Goal: Transaction & Acquisition: Book appointment/travel/reservation

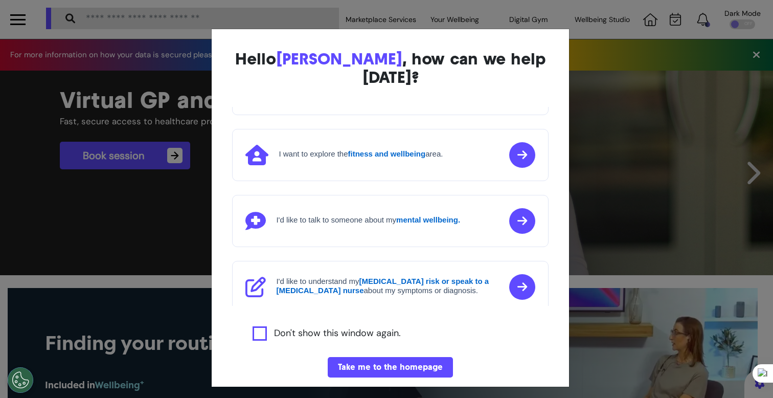
scroll to position [102, 0]
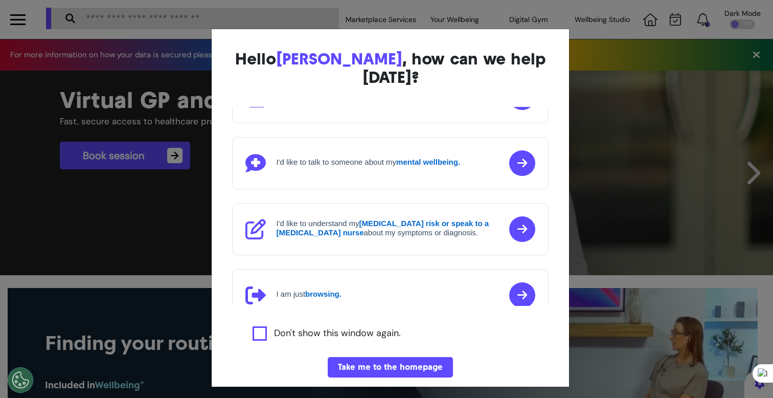
click at [145, 236] on div "Hello [PERSON_NAME] , how can we help [DATE]? I'd like to book a Virtual GP or …" at bounding box center [386, 199] width 773 height 398
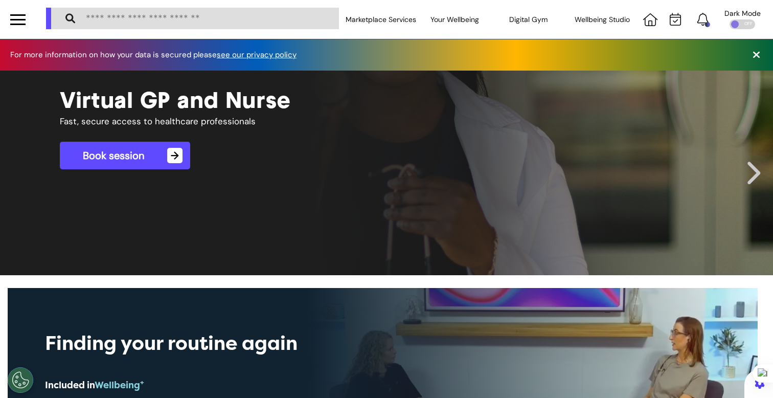
scroll to position [0, 386]
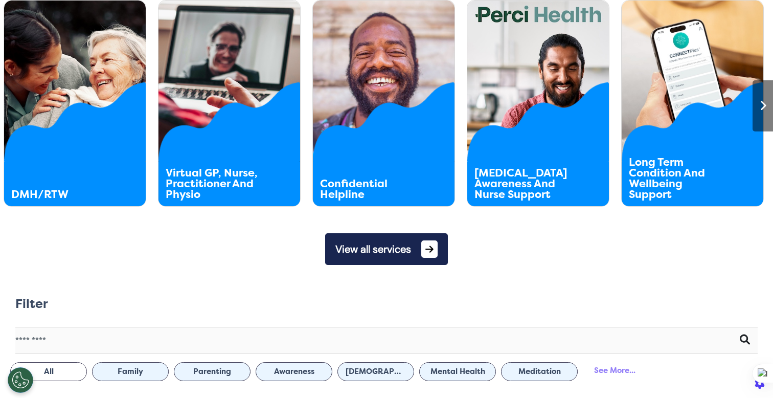
click at [373, 243] on button "View all services" at bounding box center [386, 249] width 123 height 32
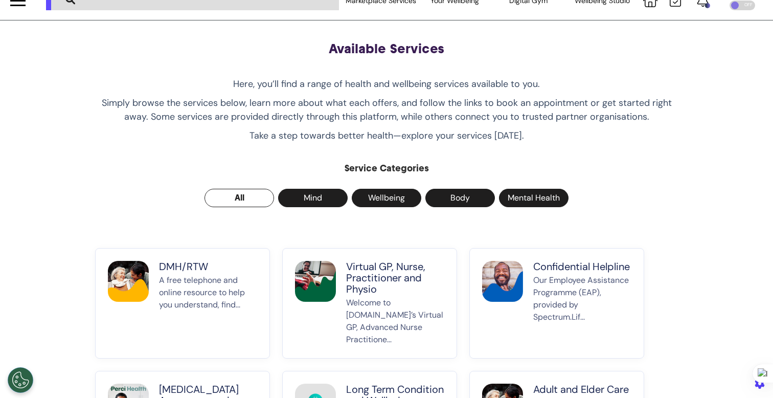
scroll to position [21, 0]
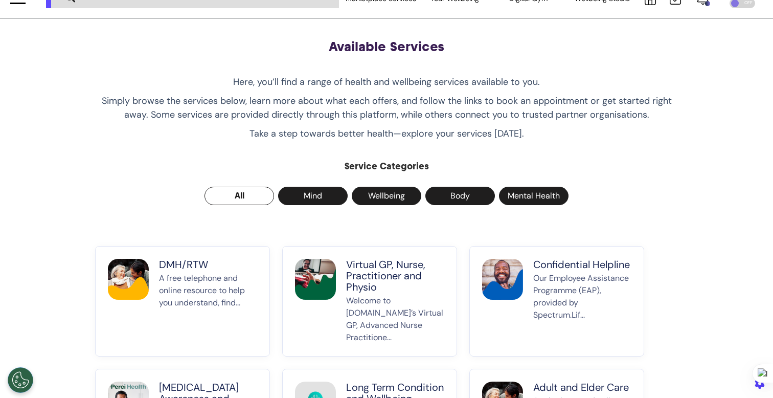
click at [379, 282] on p "Virtual GP, Nurse, Practitioner and Physio" at bounding box center [395, 276] width 98 height 34
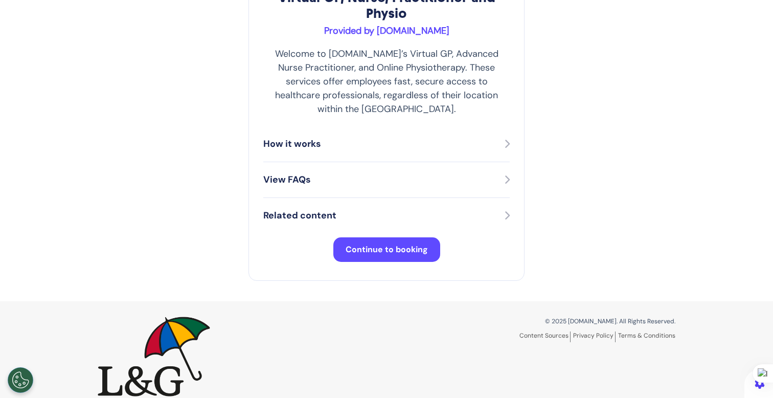
click at [378, 244] on span "Continue to booking" at bounding box center [387, 249] width 82 height 11
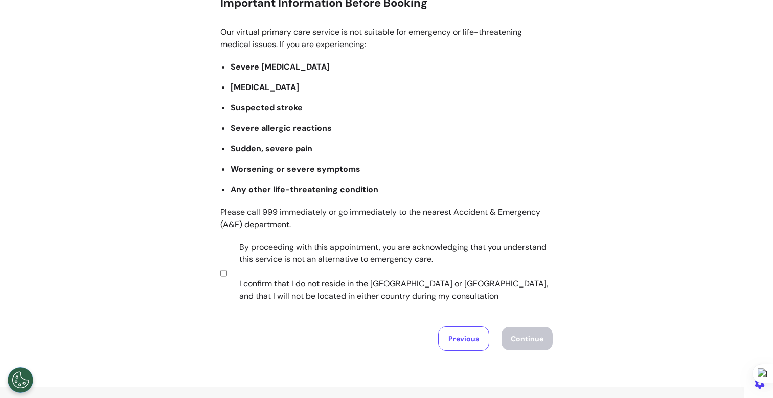
scroll to position [192, 0]
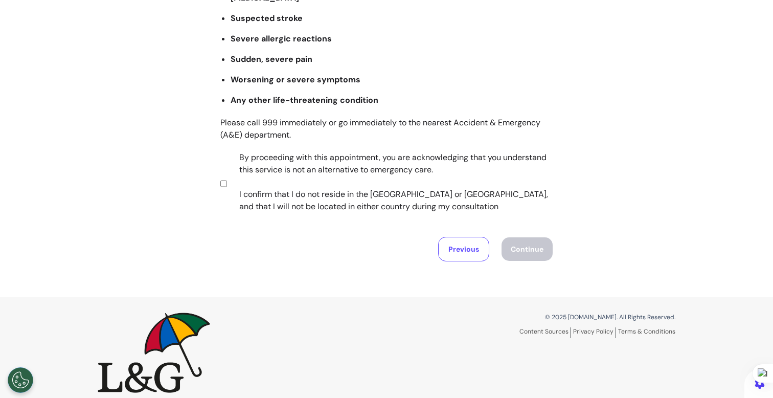
click at [306, 219] on div "Our virtual primary care service is not suitable for emergency or life-threaten…" at bounding box center [386, 79] width 332 height 284
click at [302, 176] on label "By proceeding with this appointment, you are acknowledging that you understand …" at bounding box center [389, 181] width 320 height 61
click at [539, 255] on button "Continue" at bounding box center [527, 249] width 51 height 24
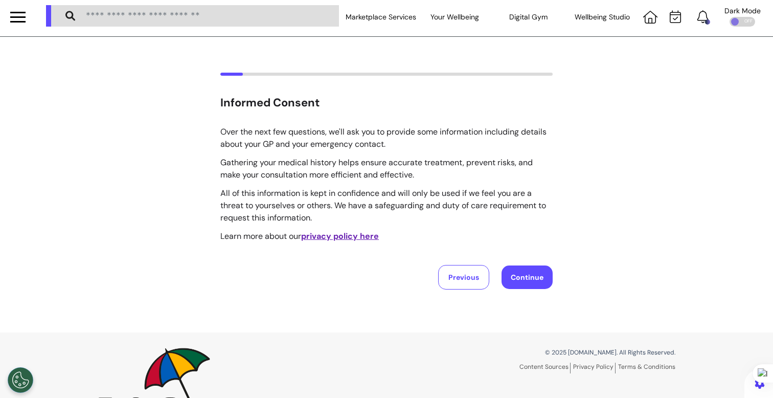
scroll to position [0, 0]
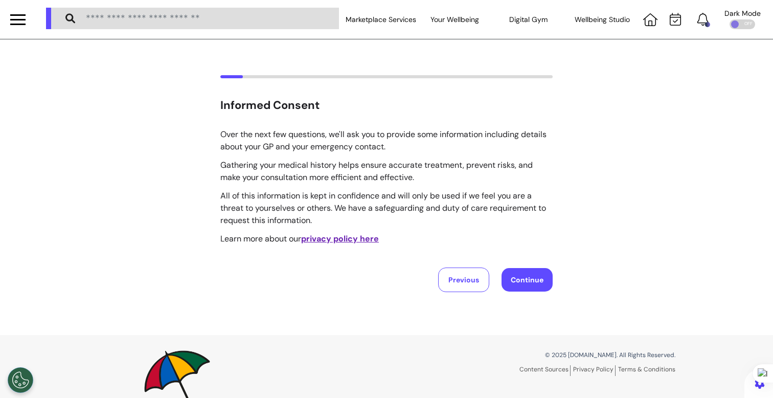
click at [515, 275] on button "Continue" at bounding box center [527, 280] width 51 height 24
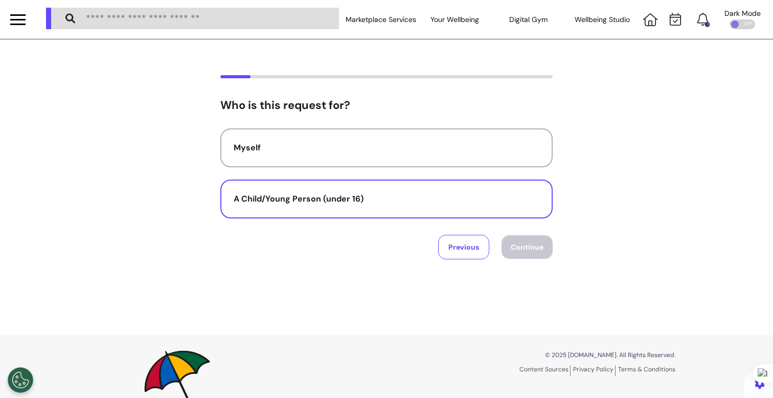
click at [390, 209] on button "A Child/Young Person (under 16)" at bounding box center [386, 198] width 332 height 39
click at [520, 253] on button "Continue" at bounding box center [527, 247] width 51 height 24
select select "******"
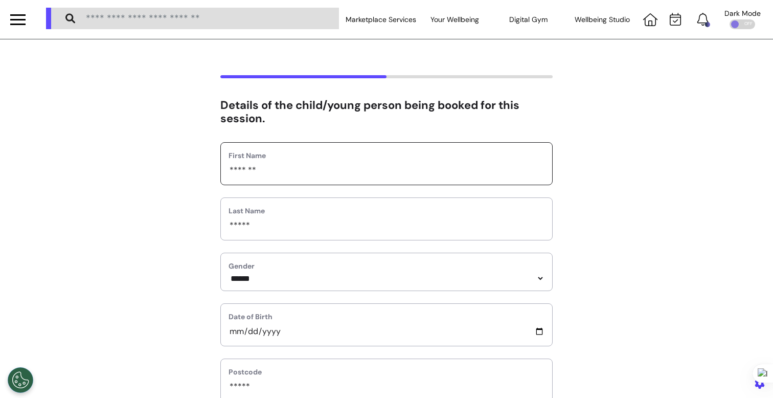
click at [327, 175] on input "*******" at bounding box center [387, 170] width 316 height 13
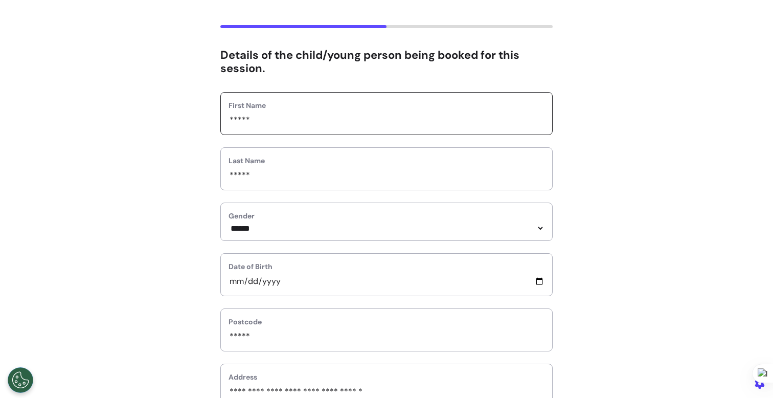
scroll to position [69, 0]
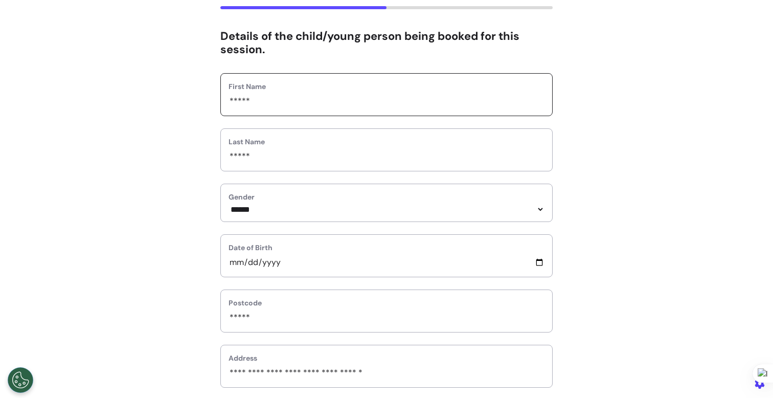
type input "*****"
click at [294, 205] on select "**********" at bounding box center [387, 209] width 316 height 9
select select "****"
click at [229, 205] on select "**********" at bounding box center [387, 209] width 316 height 9
click at [229, 262] on input "**********" at bounding box center [387, 262] width 316 height 13
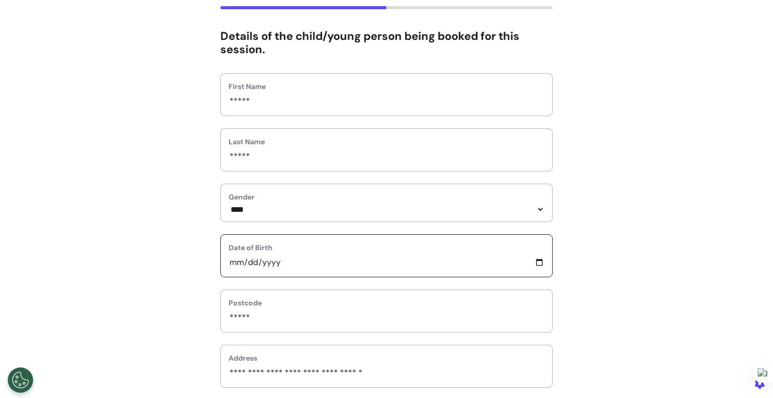
click at [229, 262] on input "**********" at bounding box center [387, 262] width 316 height 13
click at [263, 266] on input "**********" at bounding box center [387, 262] width 316 height 13
click at [229, 266] on input "**********" at bounding box center [387, 262] width 316 height 13
type input "**********"
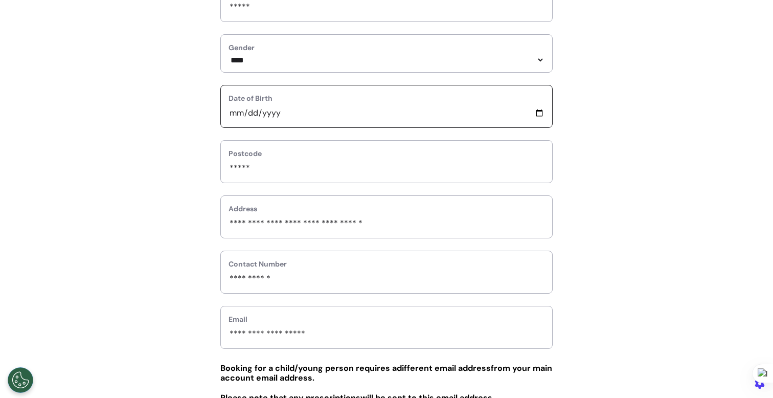
scroll to position [217, 0]
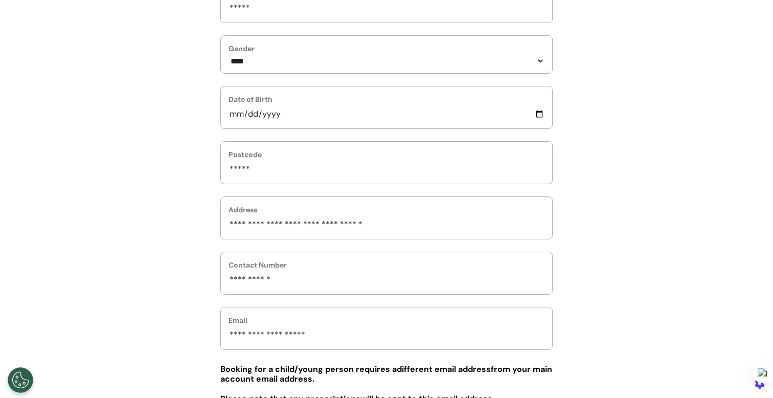
click at [271, 206] on div "Address" at bounding box center [386, 217] width 332 height 43
click at [273, 174] on input "*****" at bounding box center [387, 169] width 316 height 13
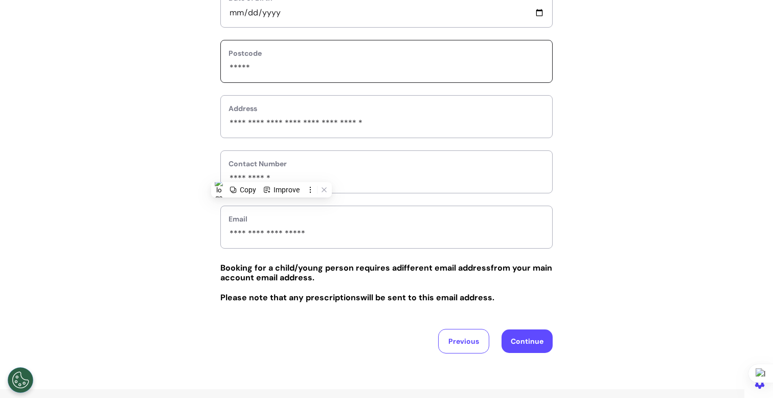
scroll to position [340, 0]
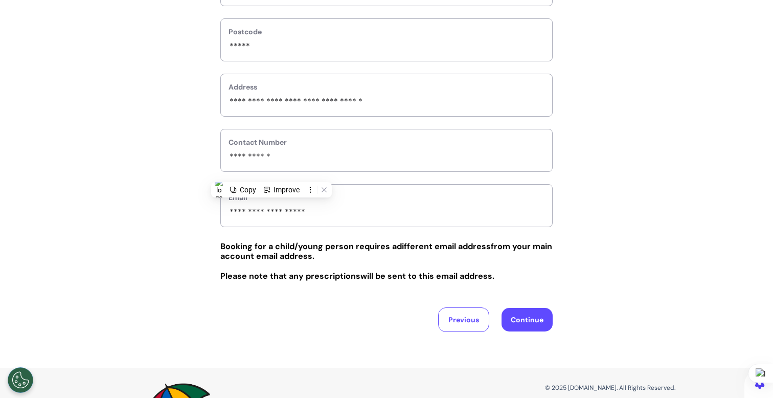
click at [521, 331] on button "Continue" at bounding box center [527, 320] width 51 height 24
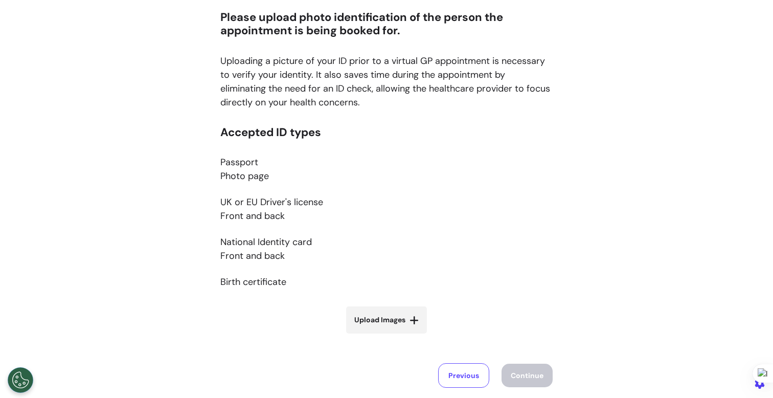
scroll to position [143, 0]
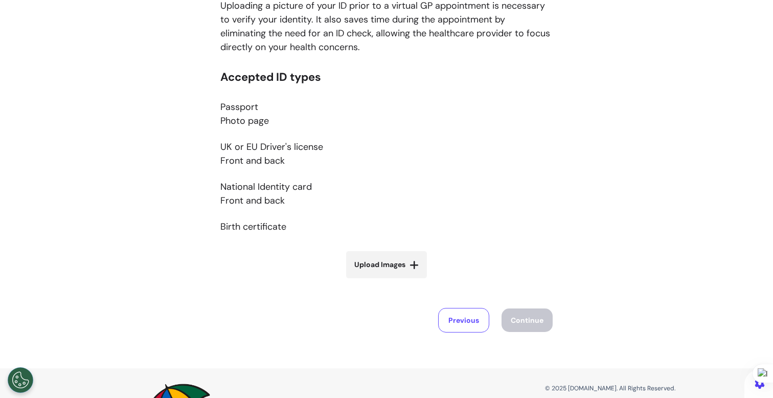
click at [383, 268] on span "Upload Images" at bounding box center [379, 264] width 51 height 11
click at [383, 281] on input "Upload Images" at bounding box center [387, 286] width 122 height 11
type input "**********"
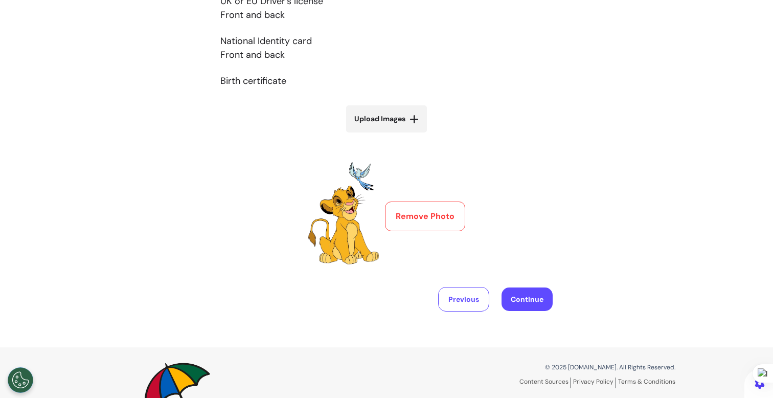
scroll to position [349, 0]
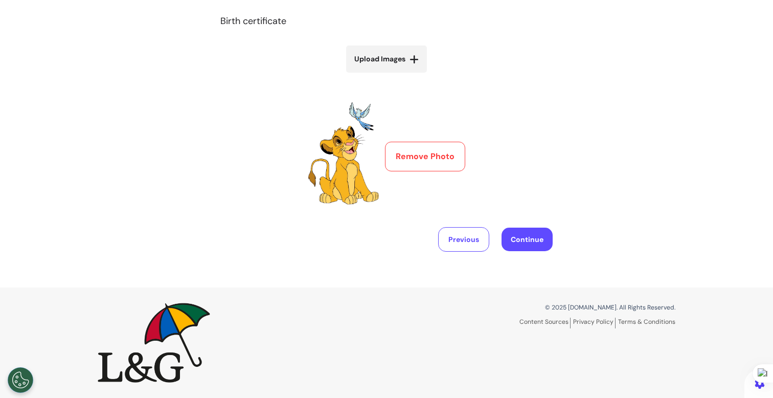
click at [505, 239] on button "Continue" at bounding box center [527, 240] width 51 height 24
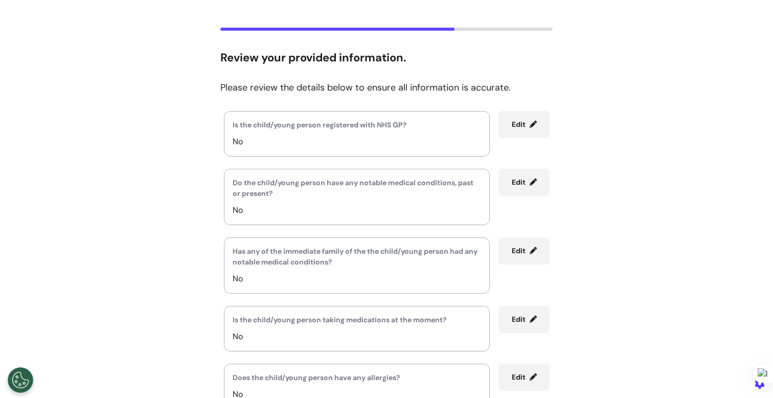
scroll to position [246, 0]
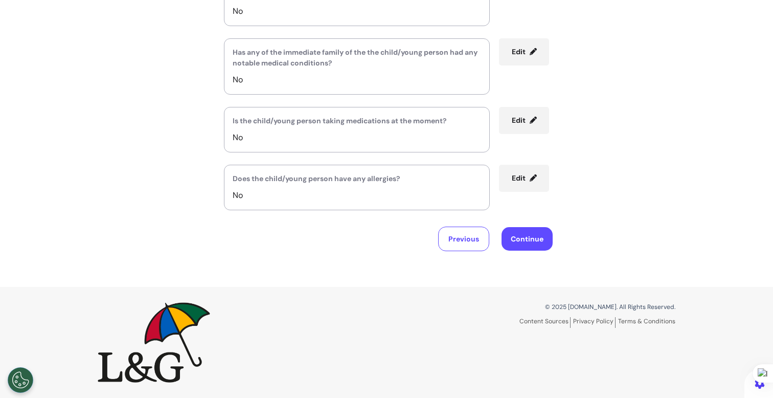
click at [538, 251] on div "Previous Continue" at bounding box center [386, 239] width 332 height 25
click at [531, 241] on button "Continue" at bounding box center [527, 239] width 51 height 24
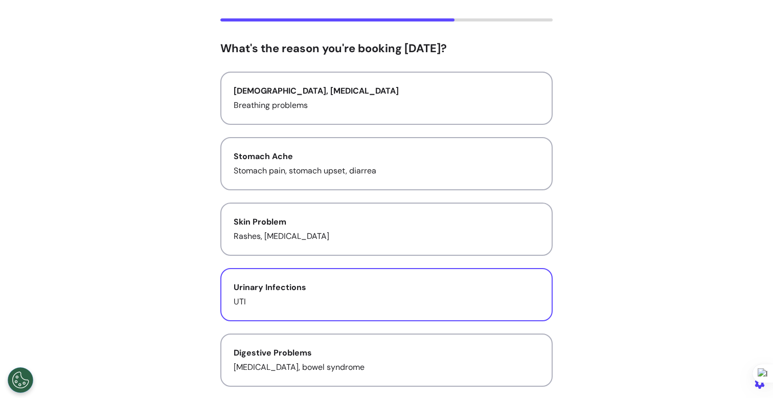
scroll to position [60, 0]
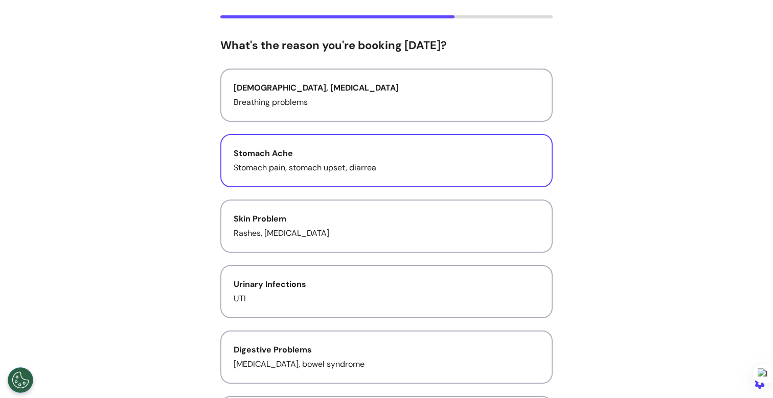
click at [441, 164] on p "Stomach pain, stomach upset, diarrea" at bounding box center [387, 168] width 306 height 12
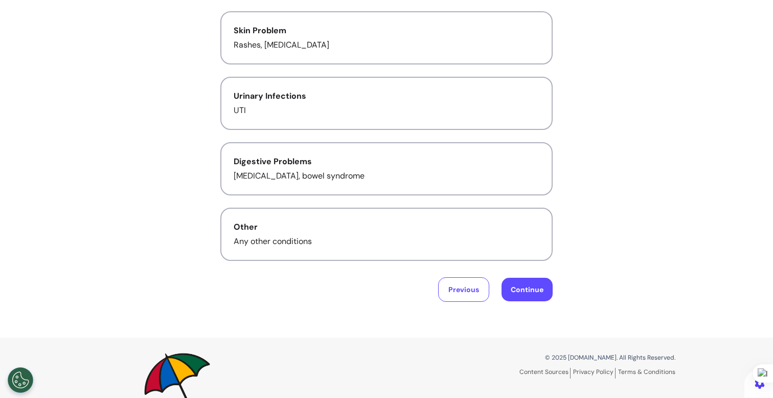
scroll to position [299, 0]
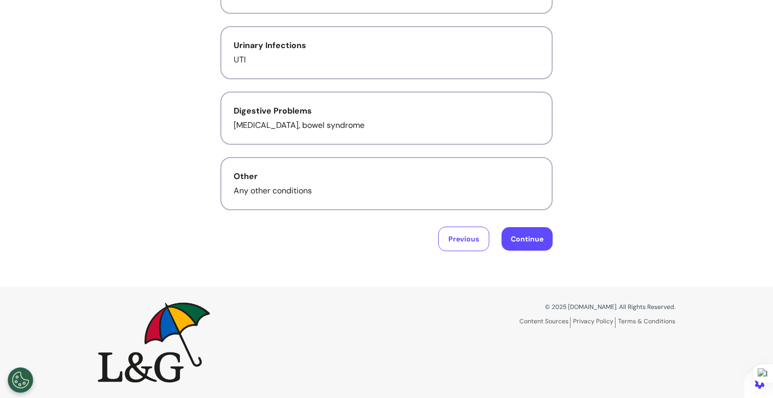
click at [515, 227] on button "Continue" at bounding box center [527, 239] width 51 height 24
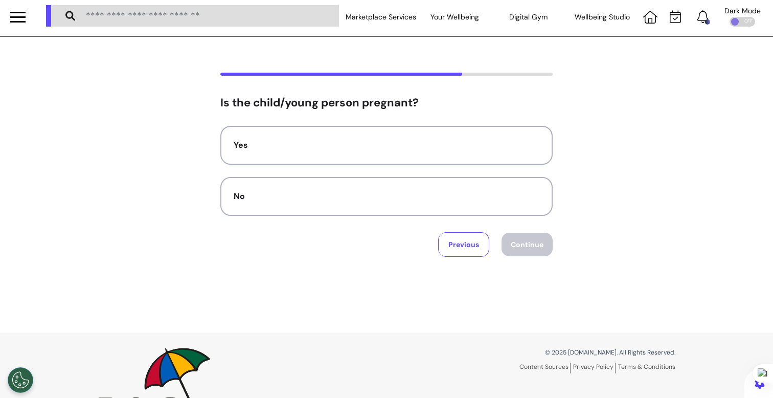
scroll to position [0, 0]
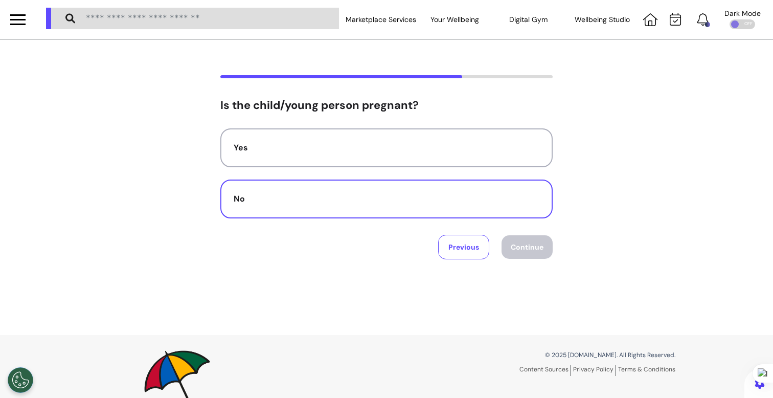
click at [443, 193] on div "No" at bounding box center [387, 199] width 306 height 12
click at [527, 242] on button "Continue" at bounding box center [527, 247] width 51 height 24
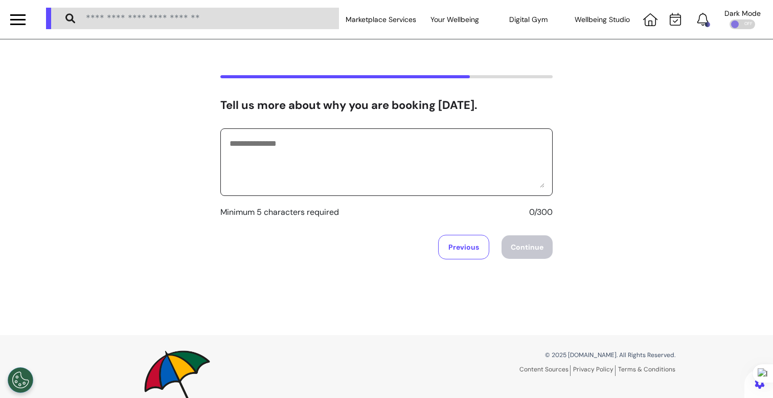
click at [404, 175] on textarea at bounding box center [387, 162] width 316 height 51
type textarea "**********"
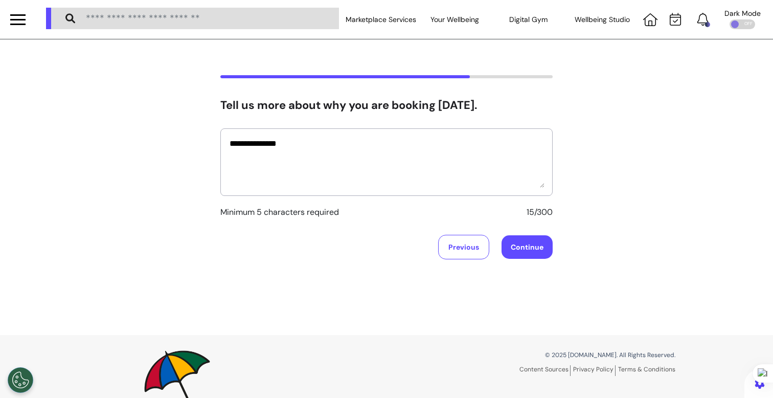
click at [514, 240] on button "Continue" at bounding box center [527, 247] width 51 height 24
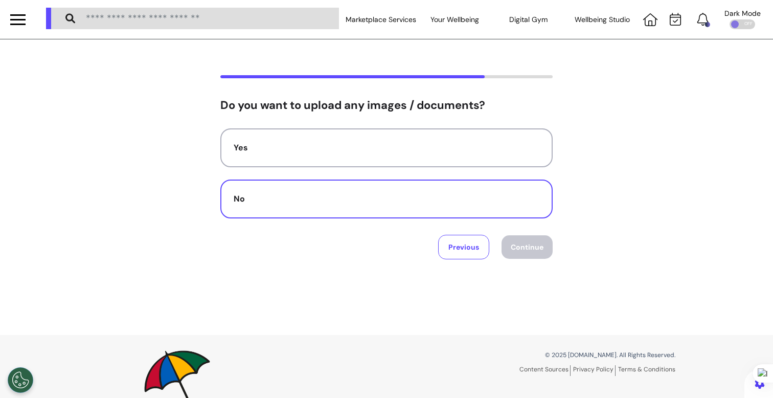
click at [424, 205] on button "No" at bounding box center [386, 198] width 332 height 39
drag, startPoint x: 532, startPoint y: 254, endPoint x: 464, endPoint y: 335, distance: 105.6
click at [464, 335] on div "Do you want to upload any images / documents? Yes No Previous Continue © 2025 […" at bounding box center [386, 242] width 773 height 406
click at [545, 237] on button "Continue" at bounding box center [527, 247] width 51 height 24
click at [477, 196] on div "Audio" at bounding box center [387, 199] width 306 height 12
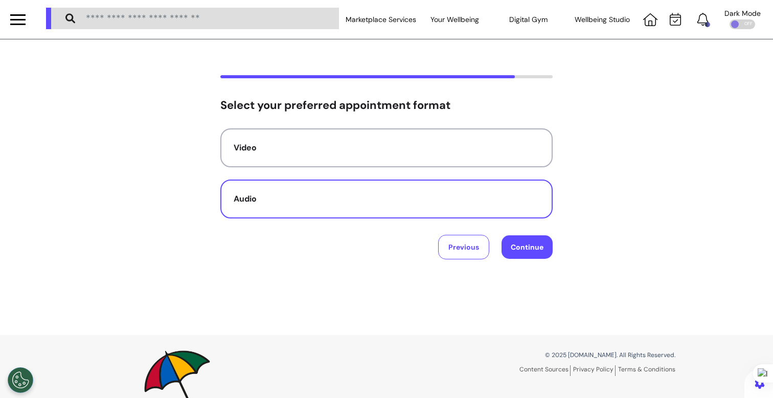
click at [528, 242] on button "Continue" at bounding box center [527, 247] width 51 height 24
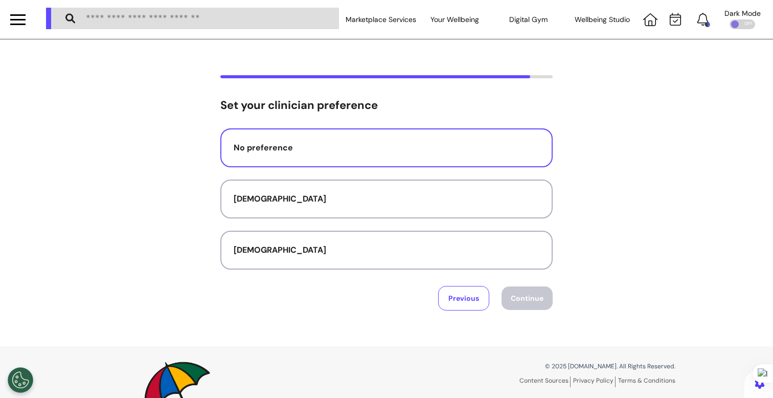
click at [372, 156] on button "No preference" at bounding box center [386, 147] width 332 height 39
click at [517, 307] on button "Continue" at bounding box center [527, 298] width 51 height 24
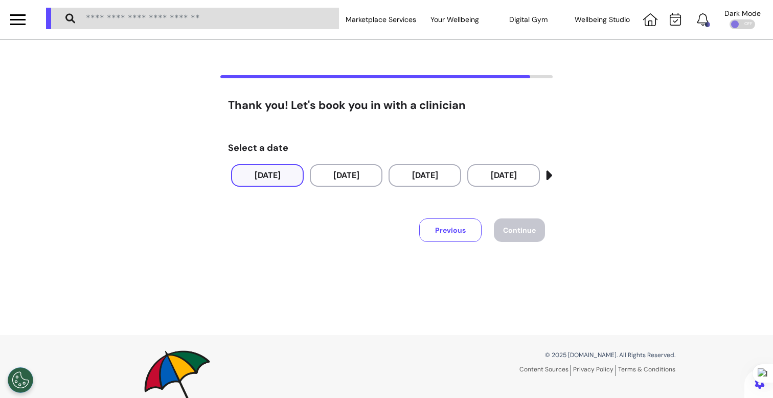
click at [285, 176] on button "[DATE]" at bounding box center [267, 175] width 73 height 22
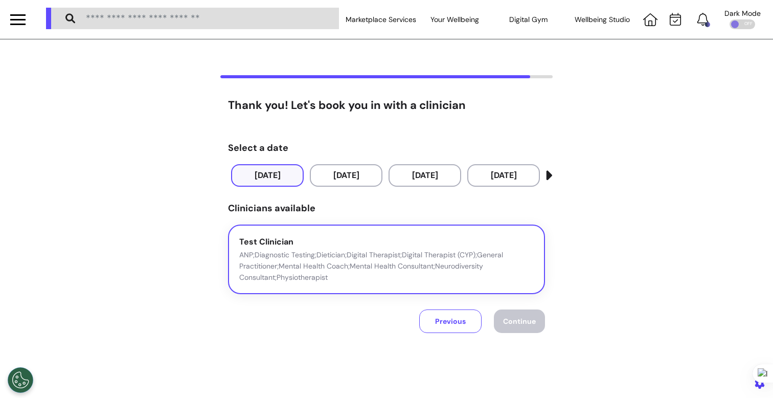
click at [486, 261] on p "ANP;Diagnostic Testing;Dietician;Digital Therapist;Digital Therapist (CYP);Gene…" at bounding box center [386, 266] width 295 height 34
click at [514, 315] on button "Continue" at bounding box center [519, 321] width 51 height 24
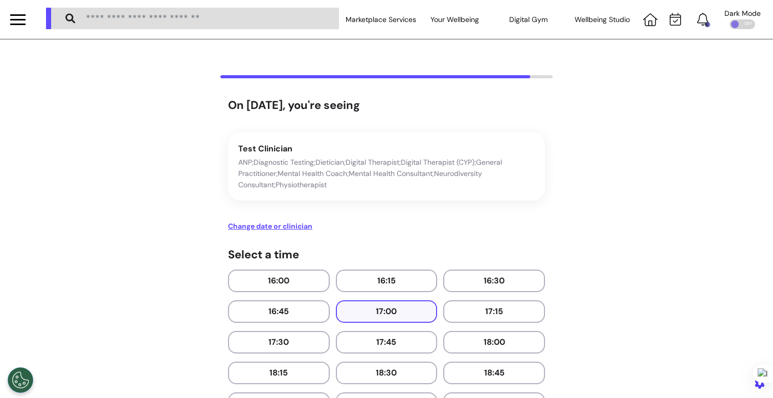
click at [402, 303] on button "17:00" at bounding box center [387, 311] width 102 height 22
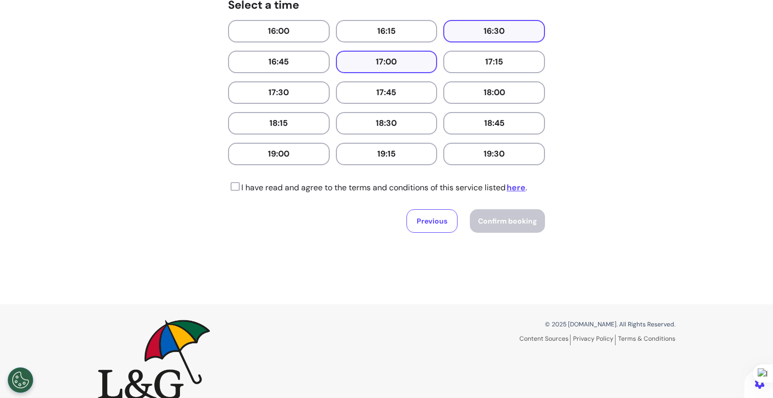
scroll to position [267, 0]
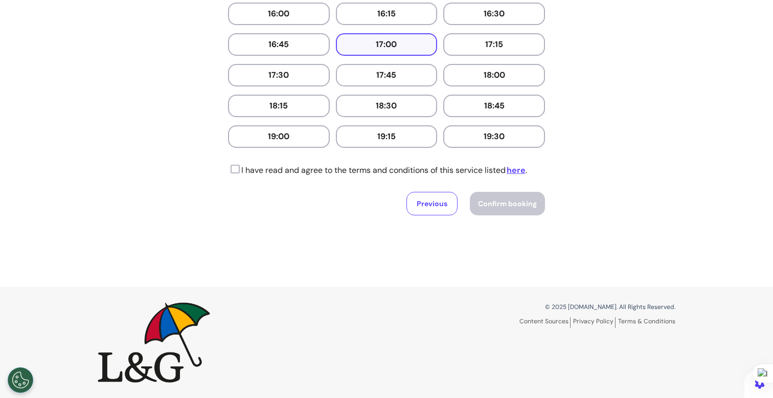
click at [230, 169] on icon at bounding box center [234, 169] width 12 height 10
click at [510, 208] on span "Confirm booking" at bounding box center [507, 203] width 59 height 9
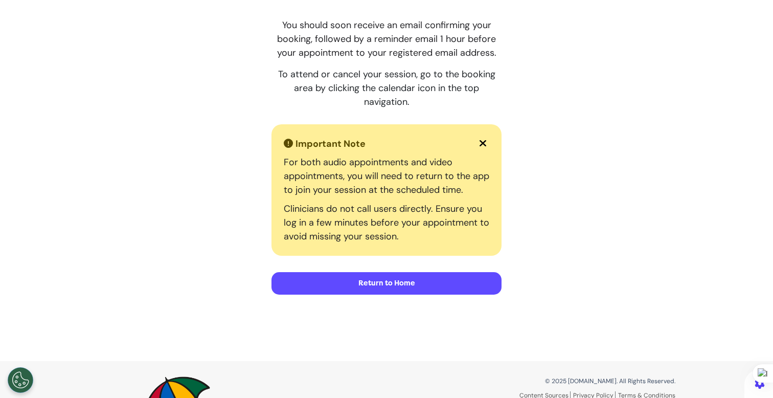
scroll to position [157, 0]
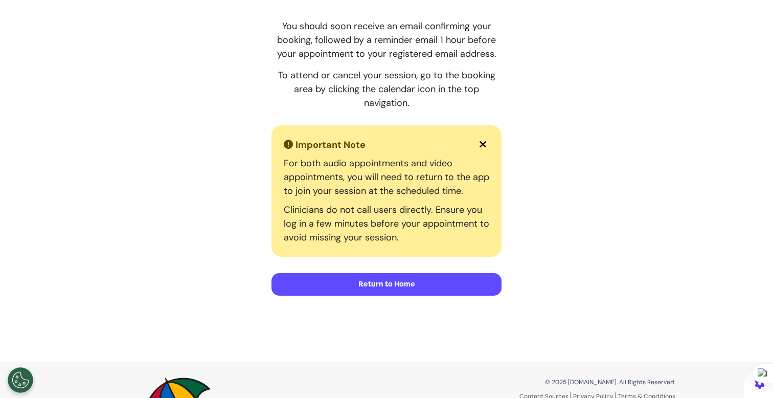
click at [376, 291] on button "Return to Home" at bounding box center [387, 284] width 230 height 22
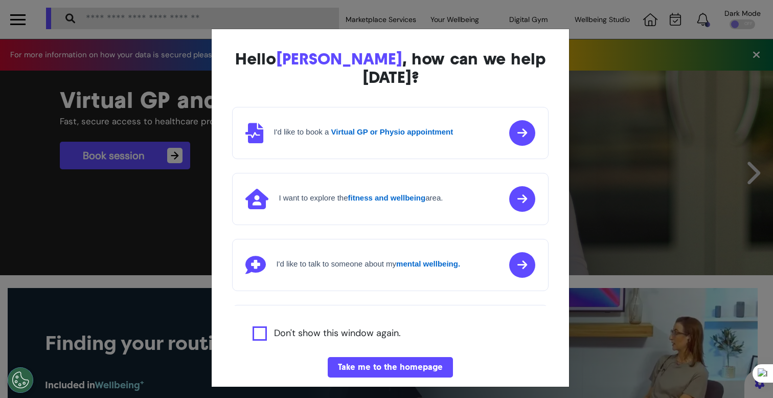
scroll to position [0, 386]
click at [162, 119] on div "Hello [PERSON_NAME] , how can we help [DATE]? I'd like to book a Virtual GP or …" at bounding box center [386, 199] width 773 height 398
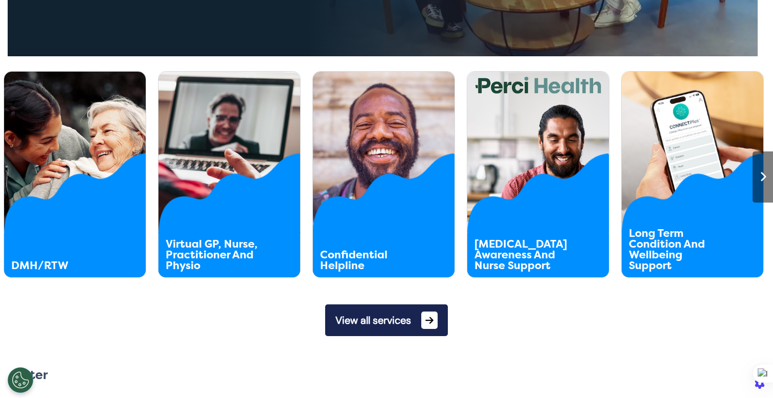
click at [360, 327] on button "View all services" at bounding box center [386, 320] width 123 height 32
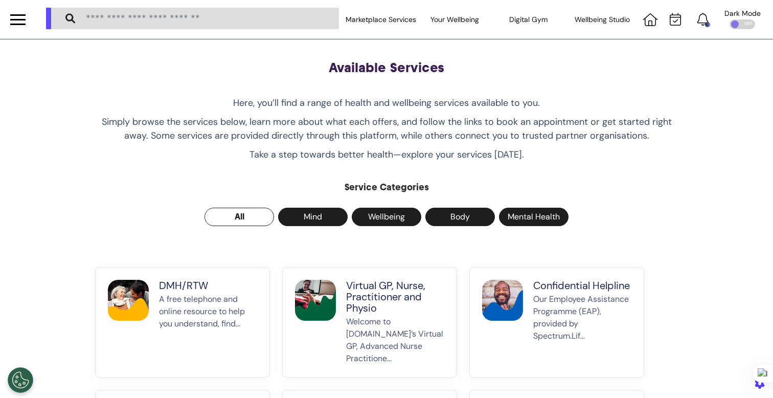
click at [350, 322] on p "Welcome to [DOMAIN_NAME]’s Virtual GP, Advanced Nurse Practitione..." at bounding box center [395, 340] width 98 height 49
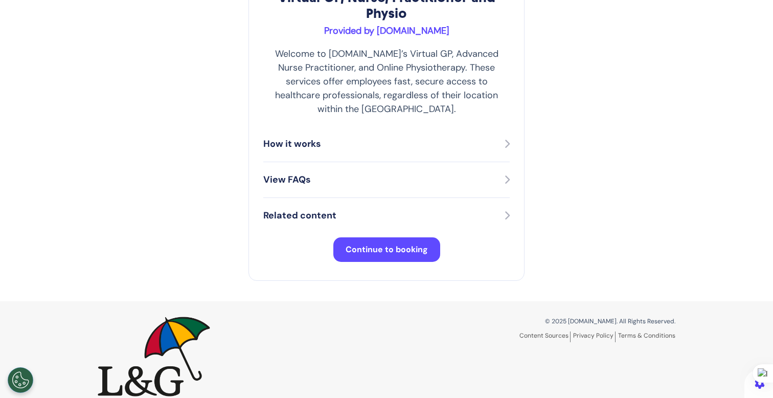
click at [395, 241] on button "Continue to booking" at bounding box center [386, 249] width 107 height 25
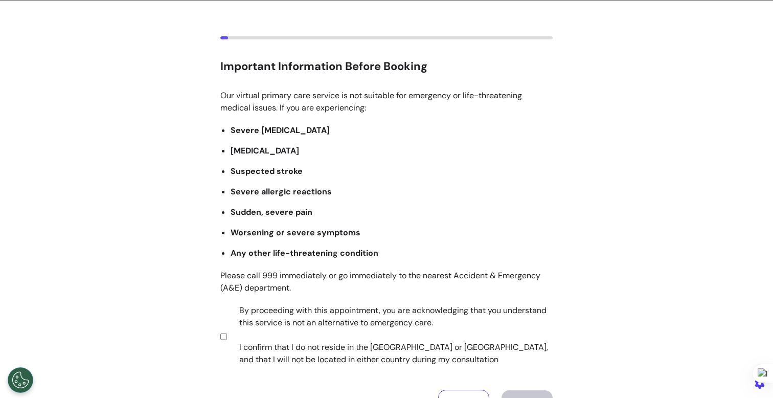
scroll to position [60, 0]
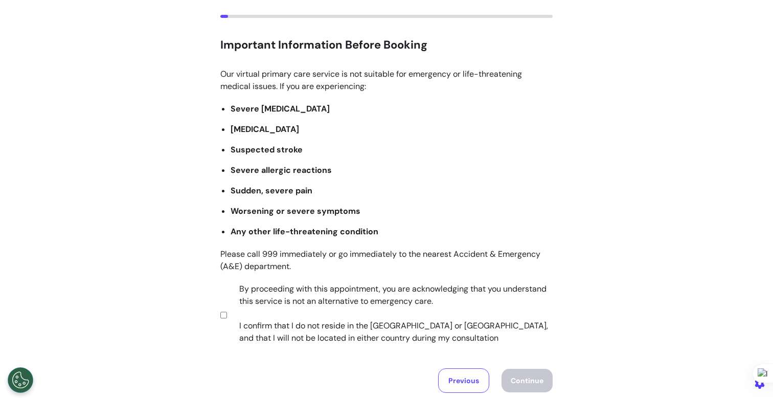
click at [335, 318] on label "By proceeding with this appointment, you are acknowledging that you understand …" at bounding box center [389, 313] width 320 height 61
click at [511, 380] on button "Continue" at bounding box center [527, 381] width 51 height 24
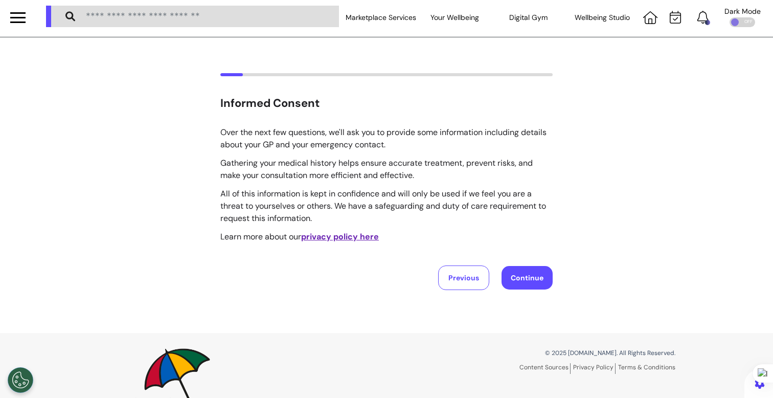
scroll to position [0, 0]
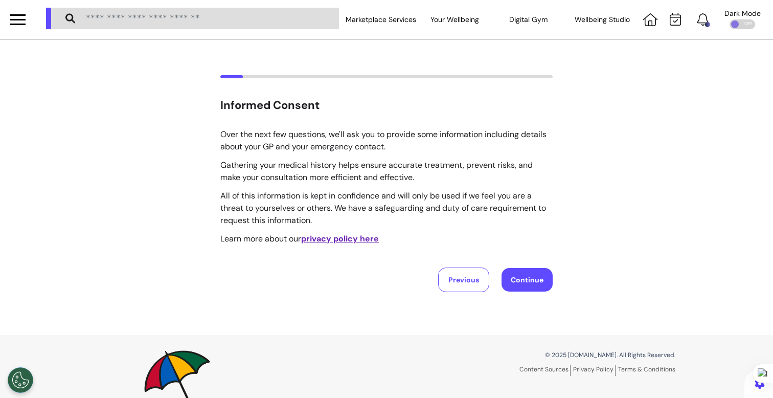
click at [526, 286] on button "Continue" at bounding box center [527, 280] width 51 height 24
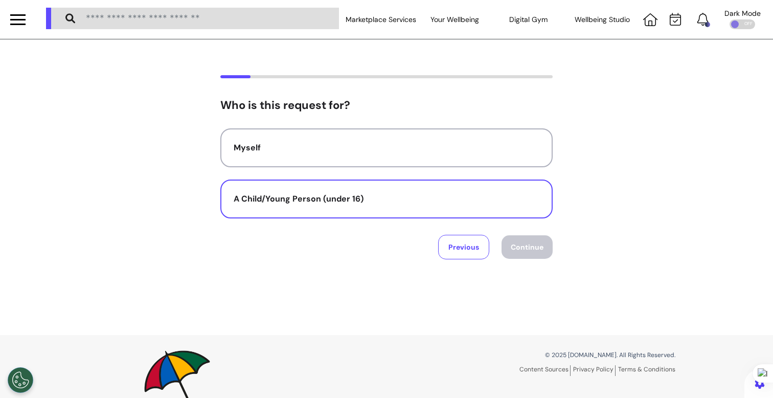
click at [403, 195] on div "A Child/Young Person (under 16)" at bounding box center [387, 199] width 306 height 12
click at [511, 253] on button "Continue" at bounding box center [527, 247] width 51 height 24
select select "****"
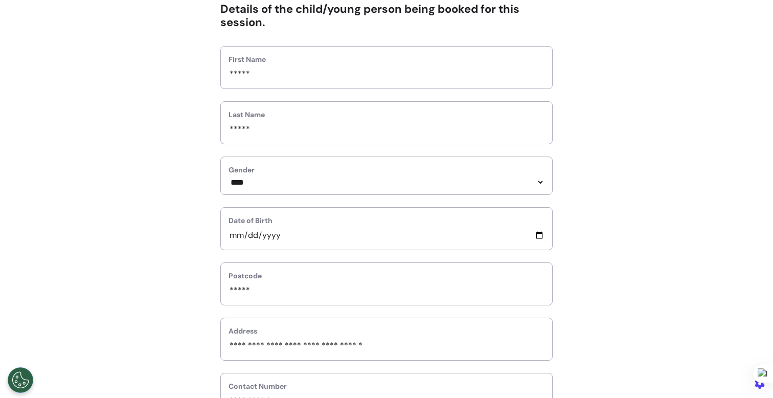
scroll to position [100, 0]
